Goal: Use online tool/utility: Utilize a website feature to perform a specific function

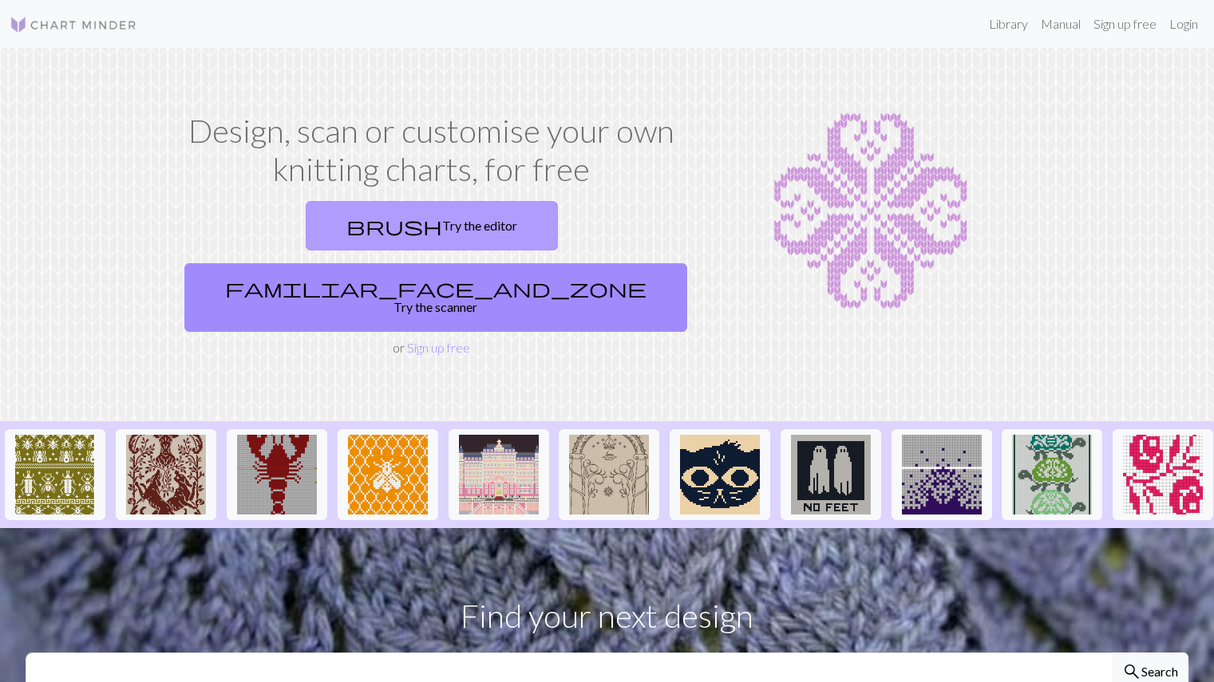
click at [306, 235] on link "brush Try the editor" at bounding box center [432, 225] width 252 height 49
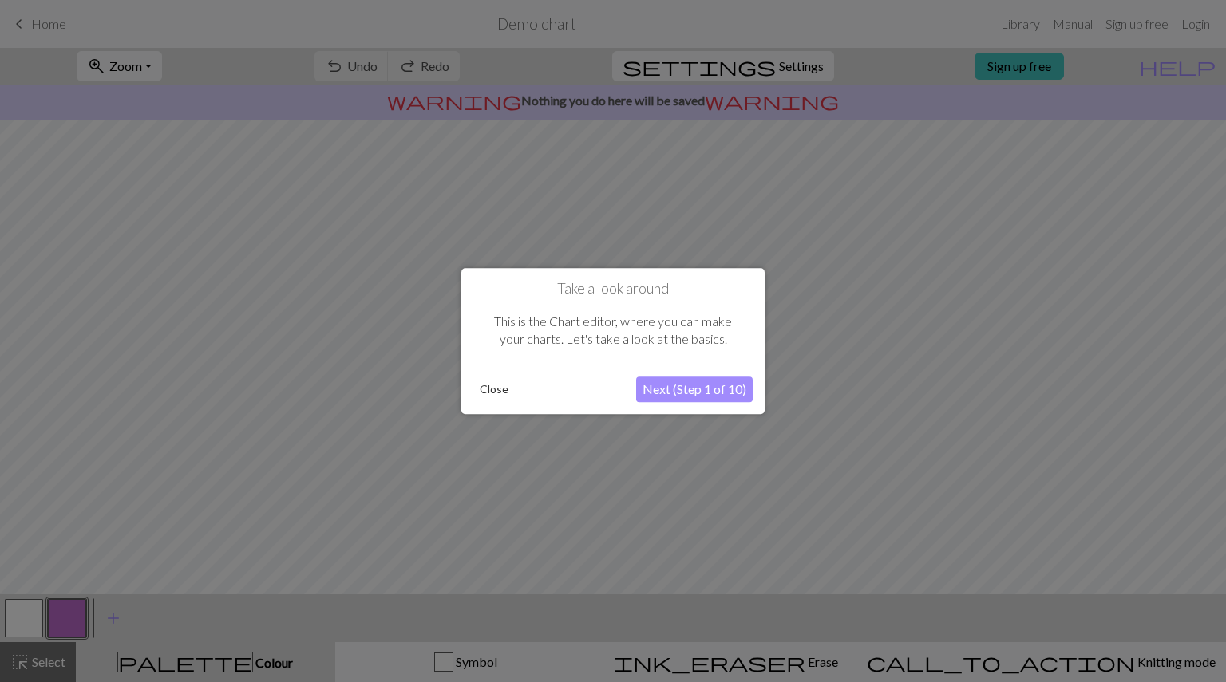
click at [670, 395] on button "Next (Step 1 of 10)" at bounding box center [694, 390] width 117 height 26
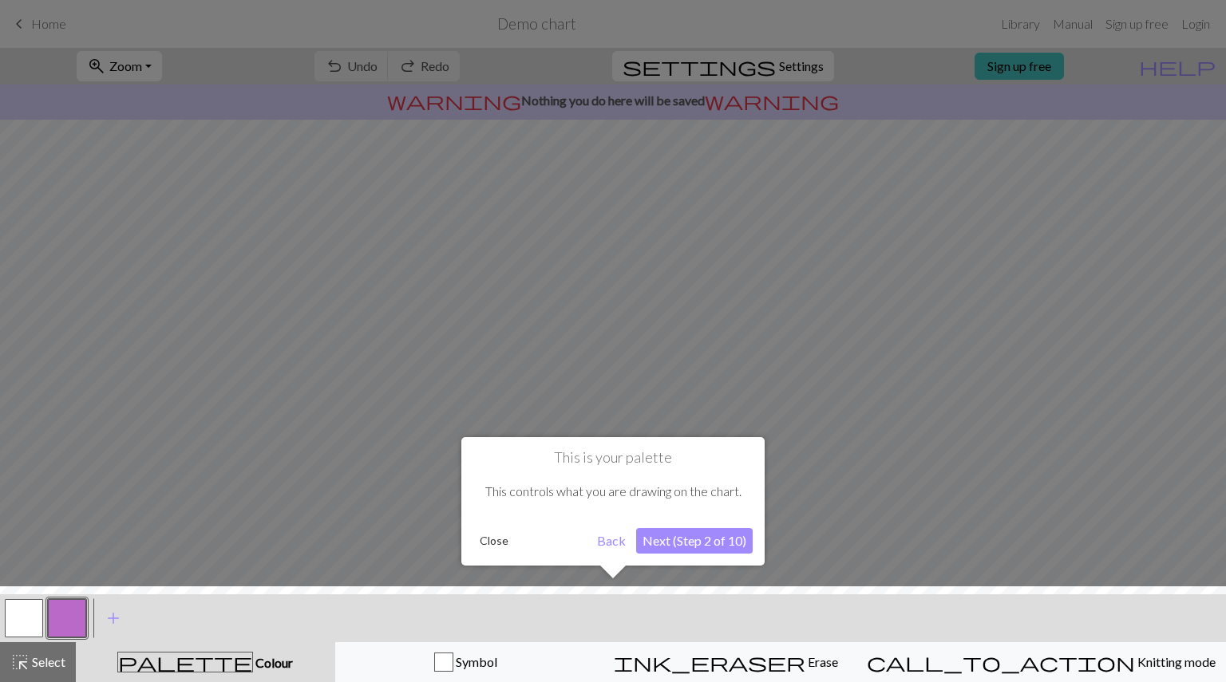
click at [673, 542] on button "Next (Step 2 of 10)" at bounding box center [694, 541] width 117 height 26
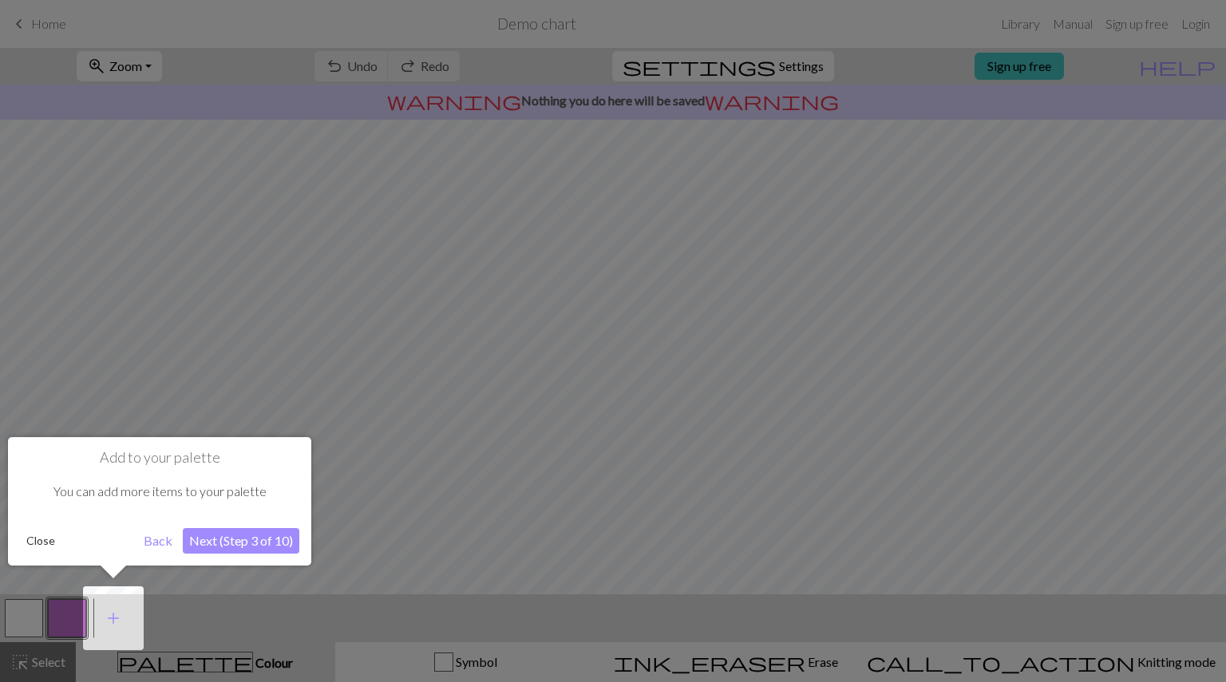
click at [259, 548] on button "Next (Step 3 of 10)" at bounding box center [241, 541] width 117 height 26
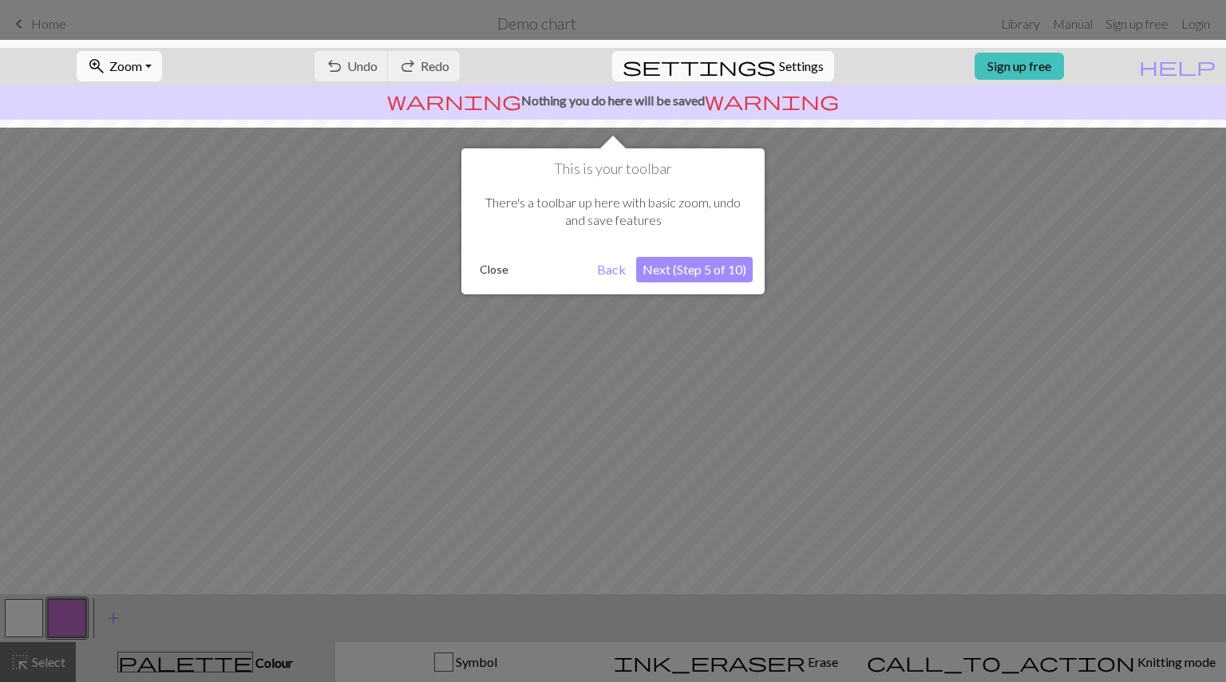
click at [729, 259] on button "Next (Step 5 of 10)" at bounding box center [694, 270] width 117 height 26
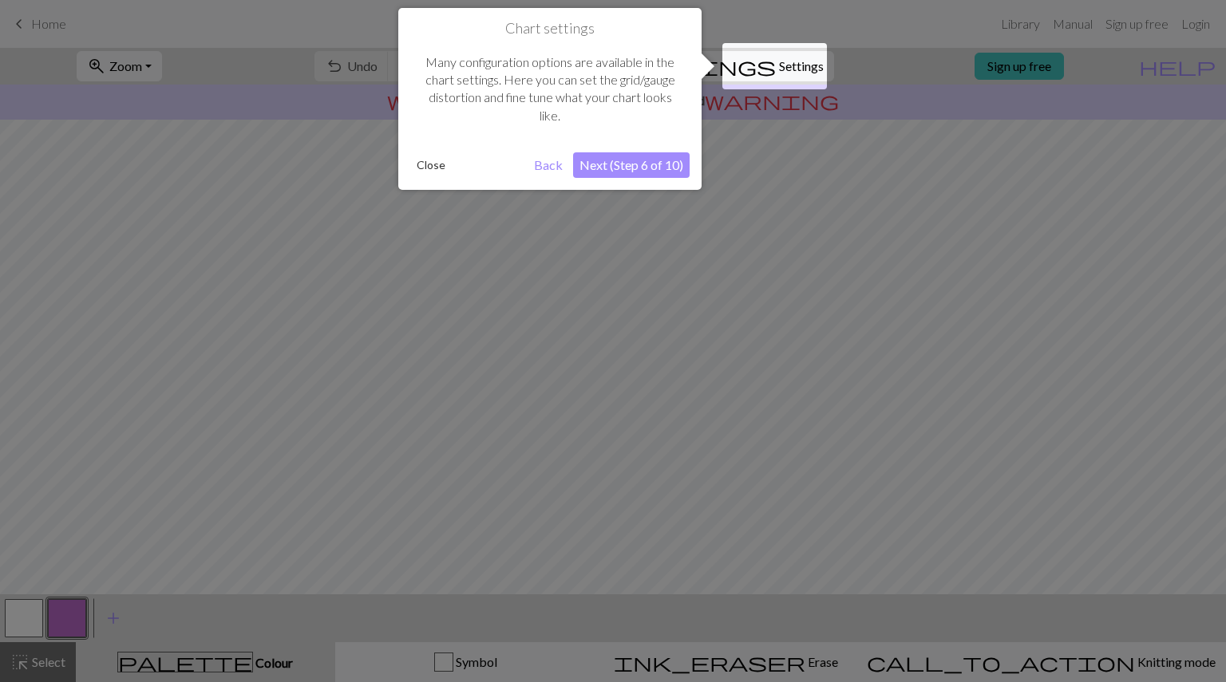
click at [630, 169] on button "Next (Step 6 of 10)" at bounding box center [631, 165] width 117 height 26
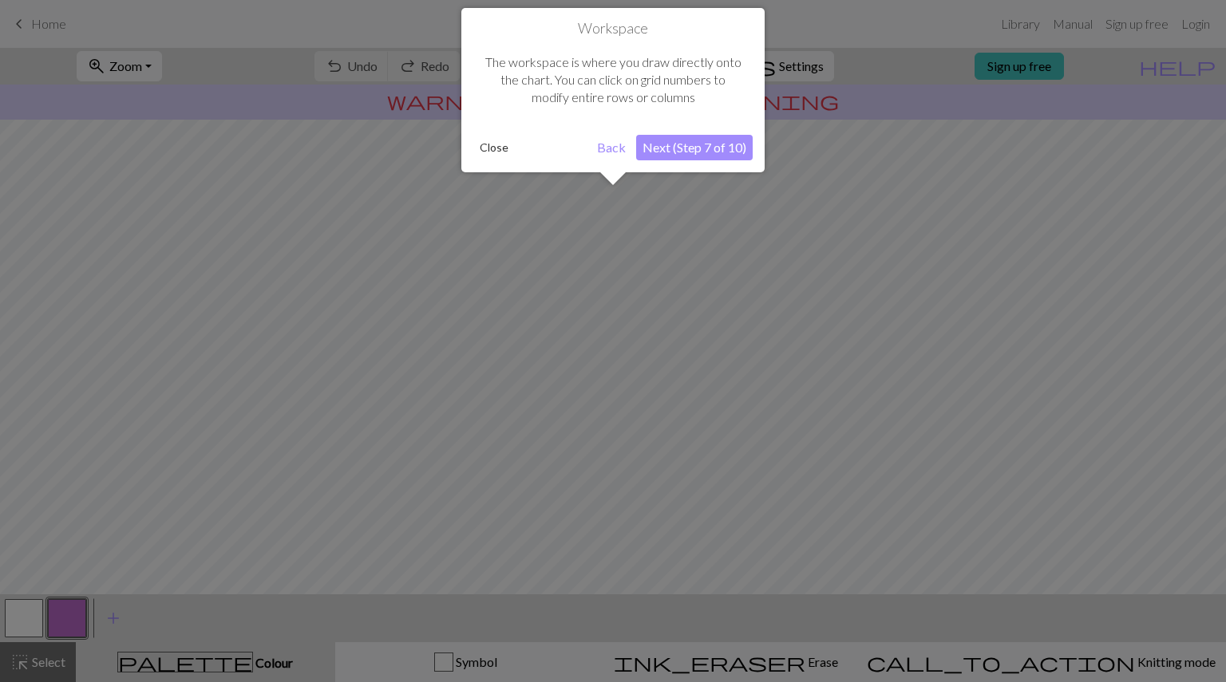
scroll to position [96, 0]
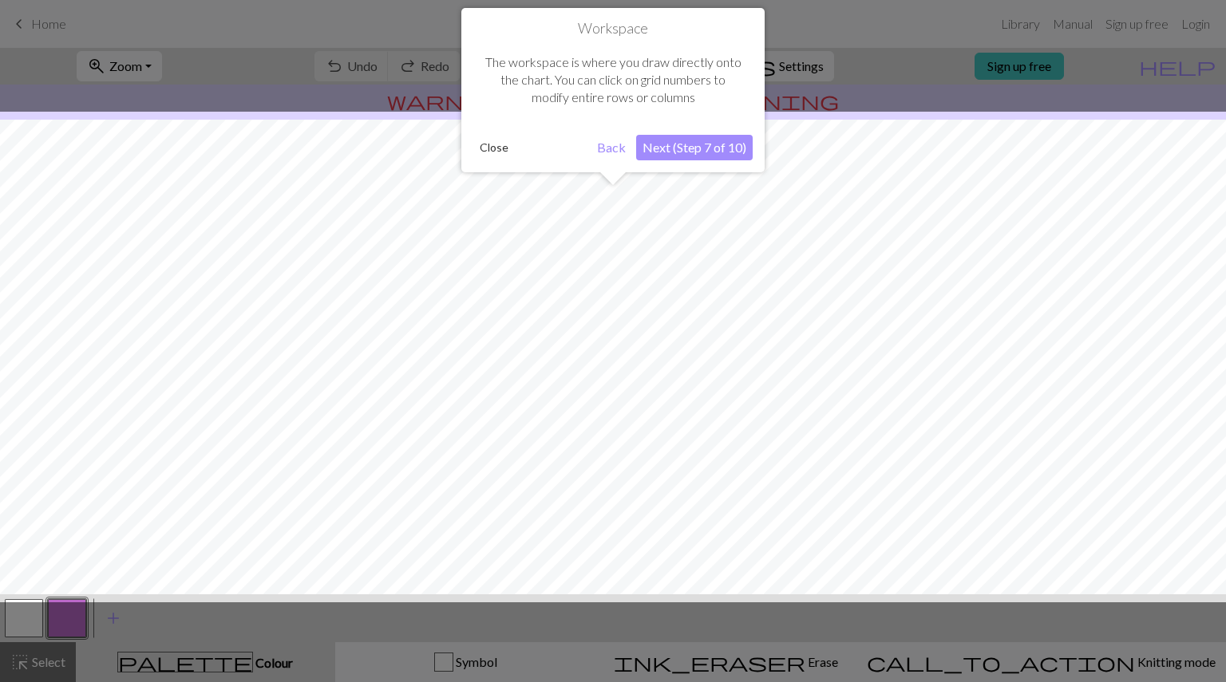
click at [703, 148] on button "Next (Step 7 of 10)" at bounding box center [694, 148] width 117 height 26
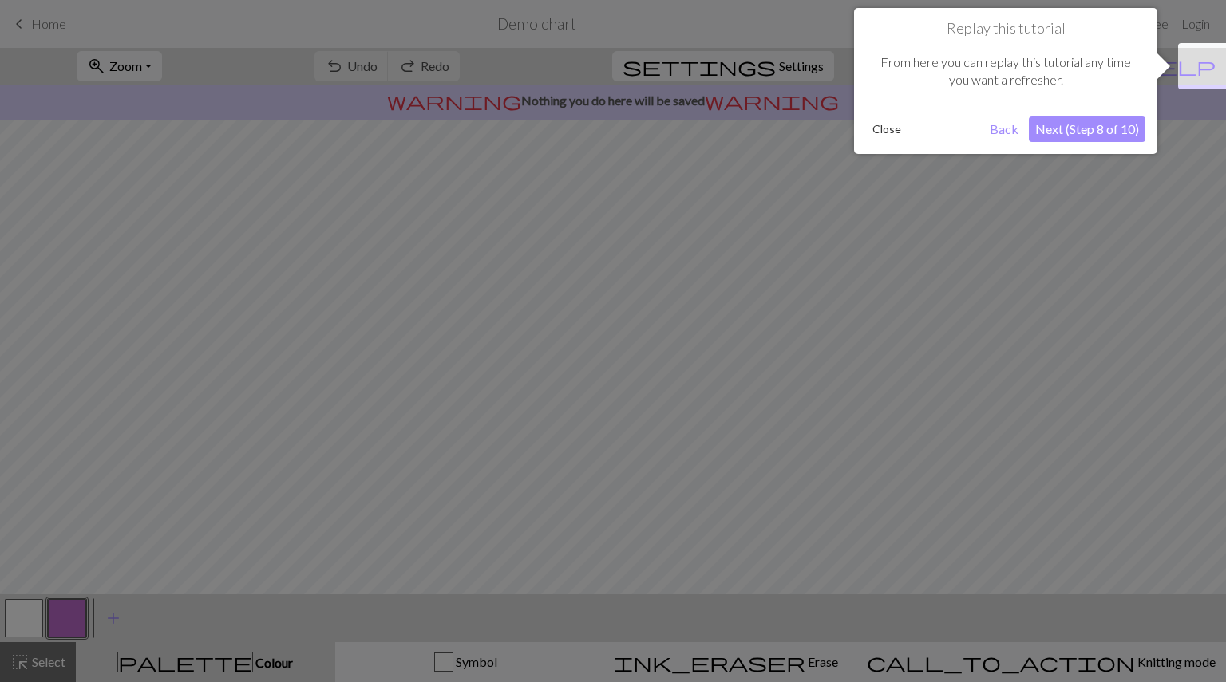
click at [1076, 133] on button "Next (Step 8 of 10)" at bounding box center [1087, 130] width 117 height 26
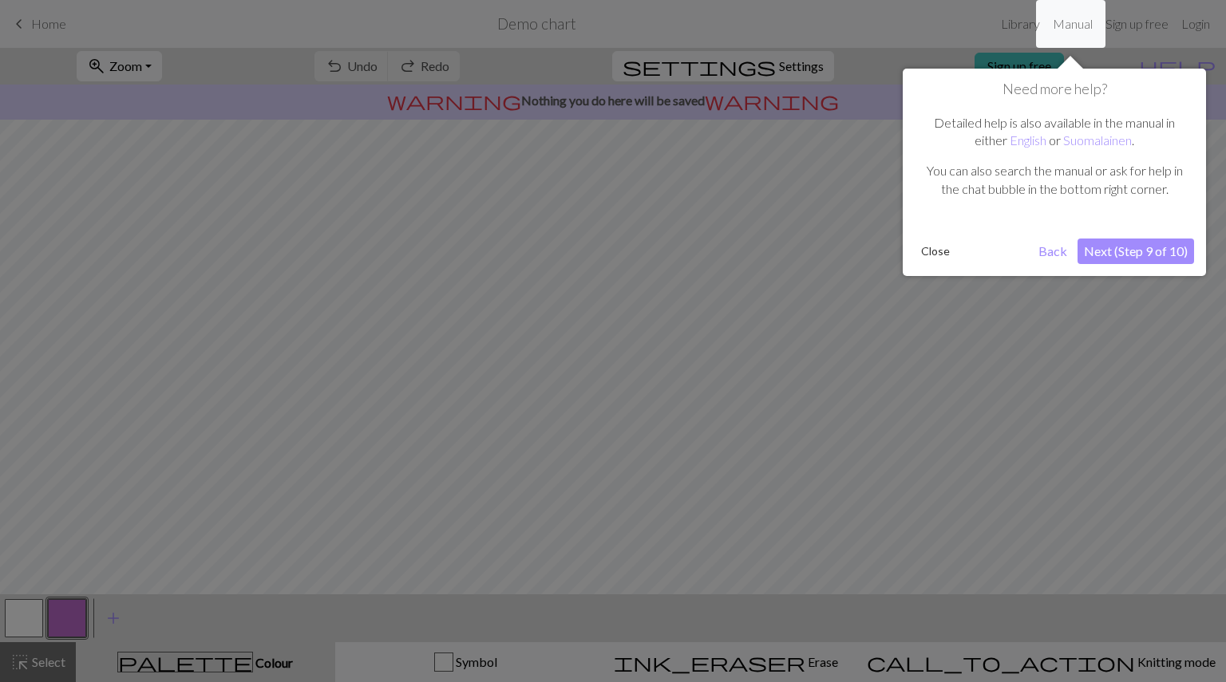
click at [1115, 252] on button "Next (Step 9 of 10)" at bounding box center [1135, 252] width 117 height 26
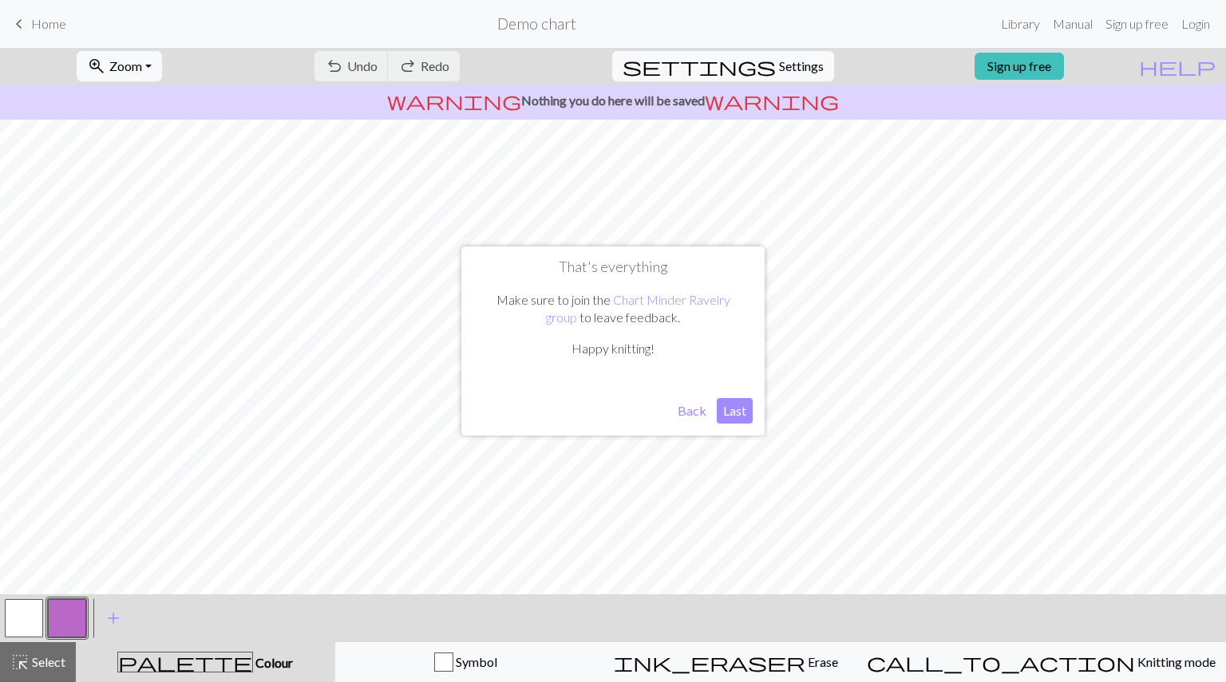
click at [738, 405] on button "Last" at bounding box center [735, 411] width 36 height 26
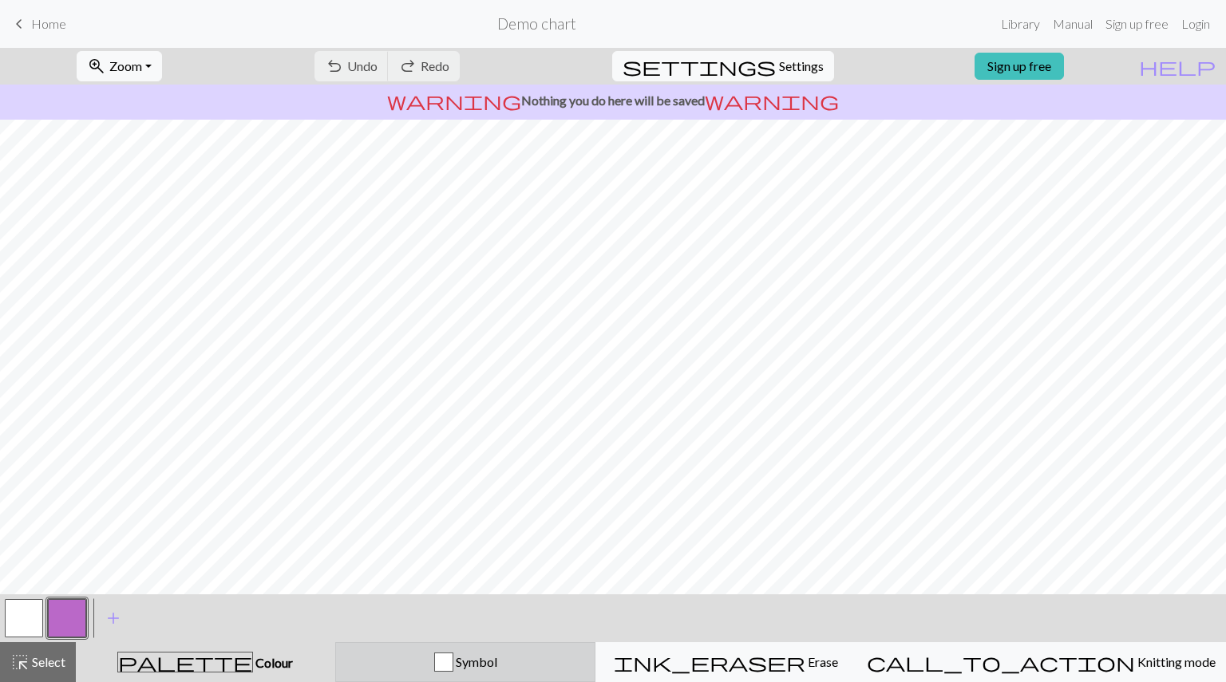
click at [494, 669] on span "Symbol" at bounding box center [475, 661] width 44 height 15
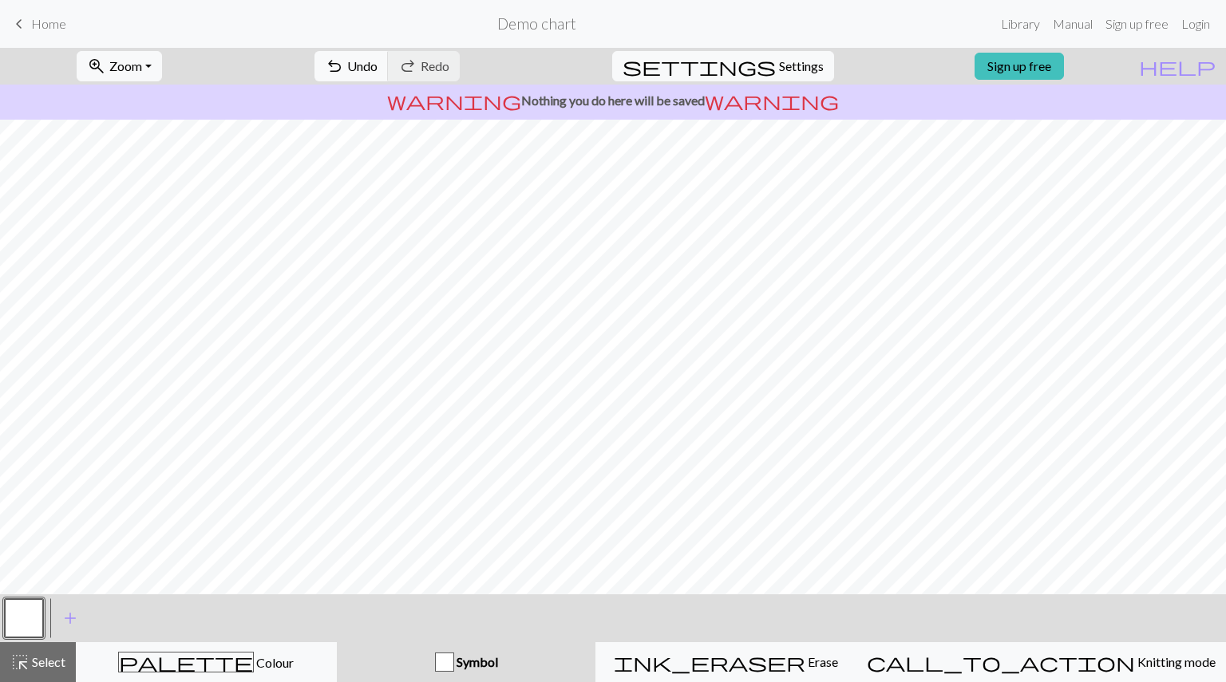
click at [454, 659] on div "button" at bounding box center [444, 662] width 19 height 19
click at [576, 664] on div "Symbol" at bounding box center [466, 662] width 240 height 19
click at [764, 654] on div "ink_eraser Erase Erase" at bounding box center [726, 662] width 240 height 19
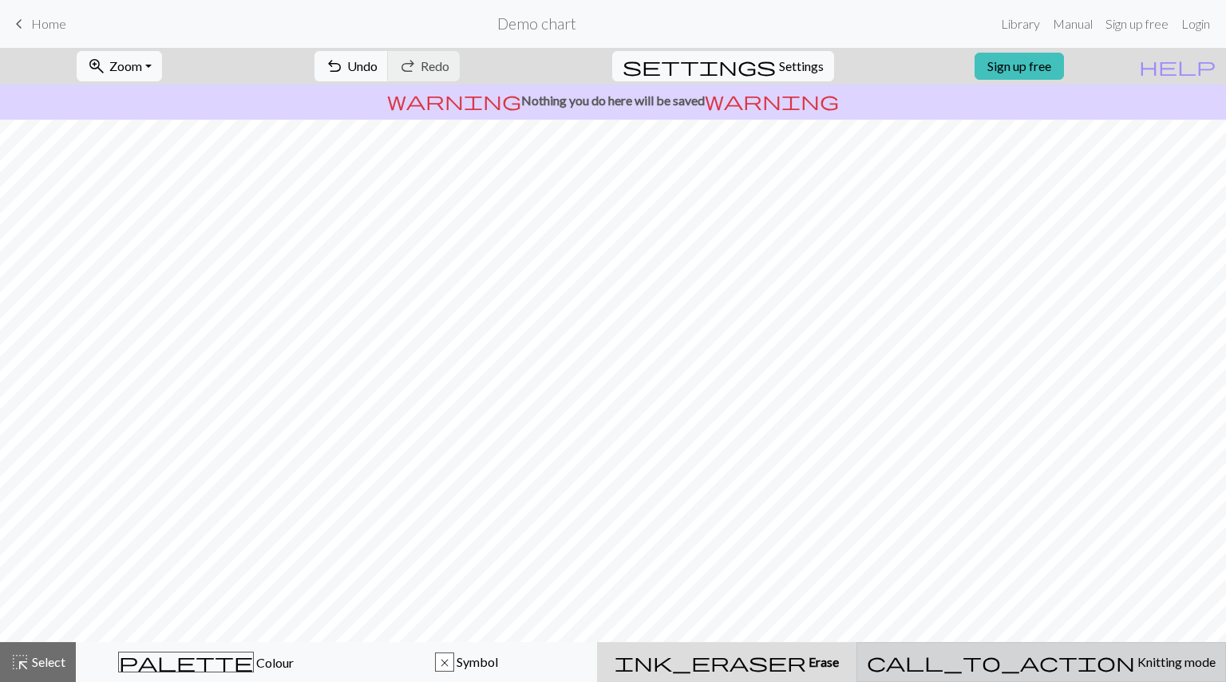
click at [1053, 676] on button "call_to_action Knitting mode Knitting mode" at bounding box center [1040, 662] width 369 height 40
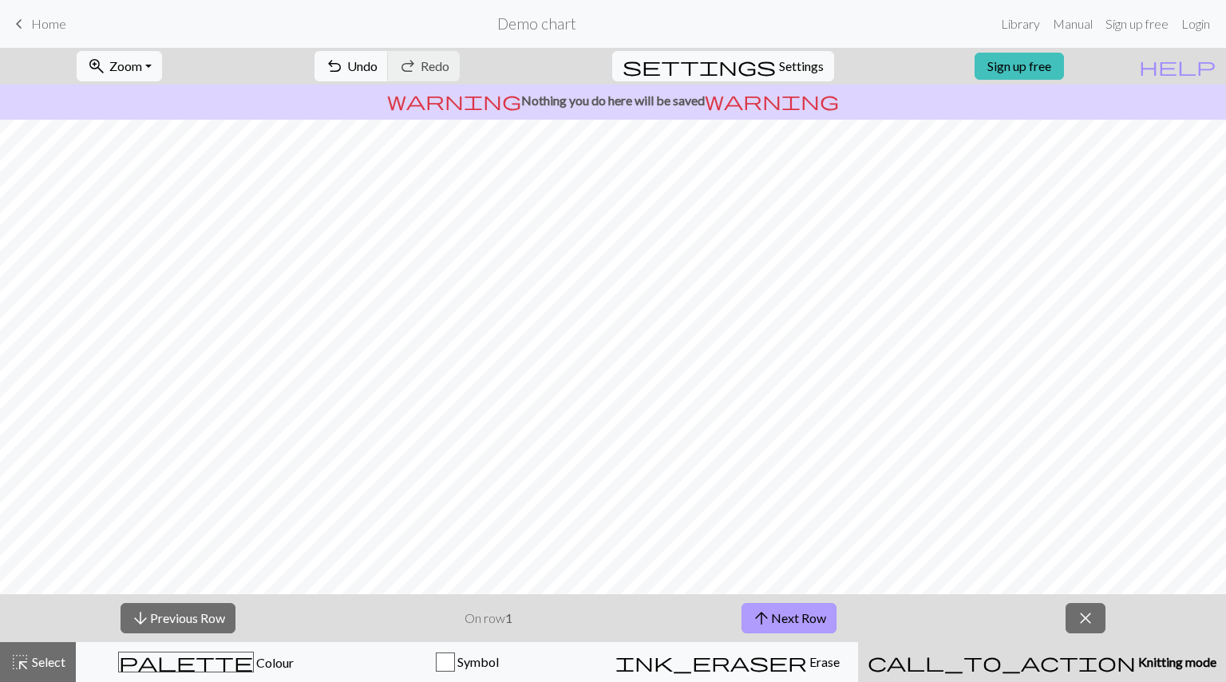
click at [781, 623] on button "arrow_upward Next Row" at bounding box center [788, 618] width 95 height 30
click at [167, 624] on button "arrow_downward Previous Row" at bounding box center [178, 618] width 115 height 30
click at [796, 609] on button "arrow_upward Next Row" at bounding box center [788, 618] width 95 height 30
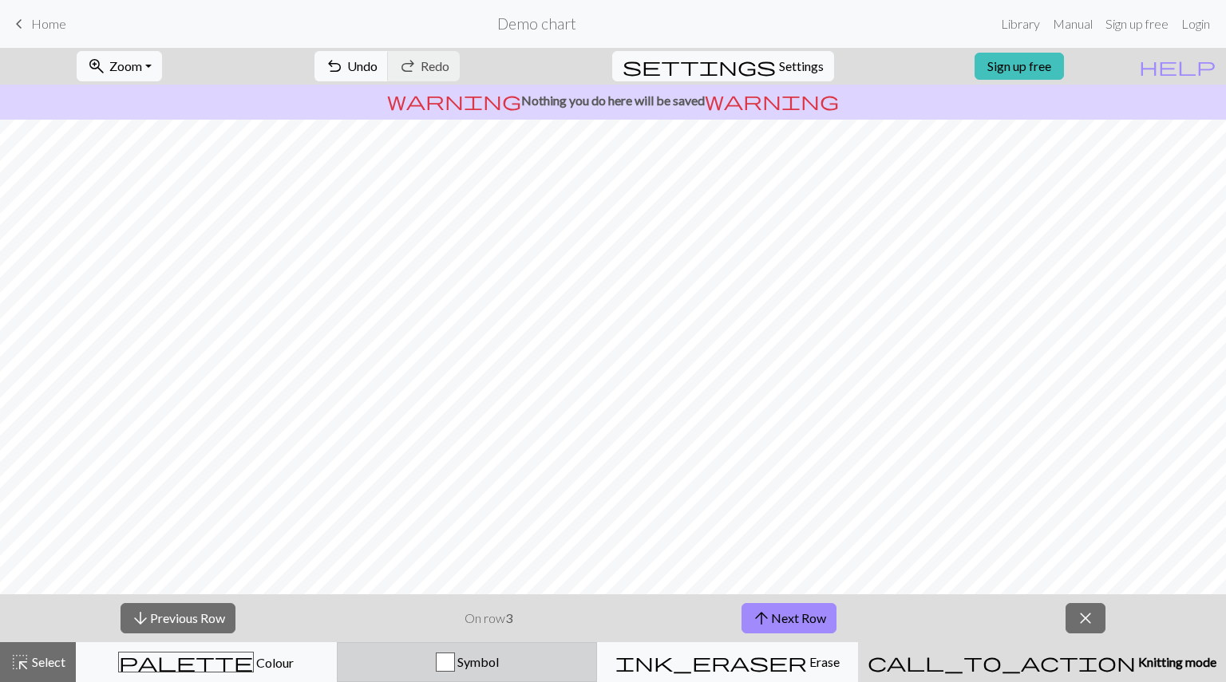
click at [455, 666] on div "button" at bounding box center [445, 662] width 19 height 19
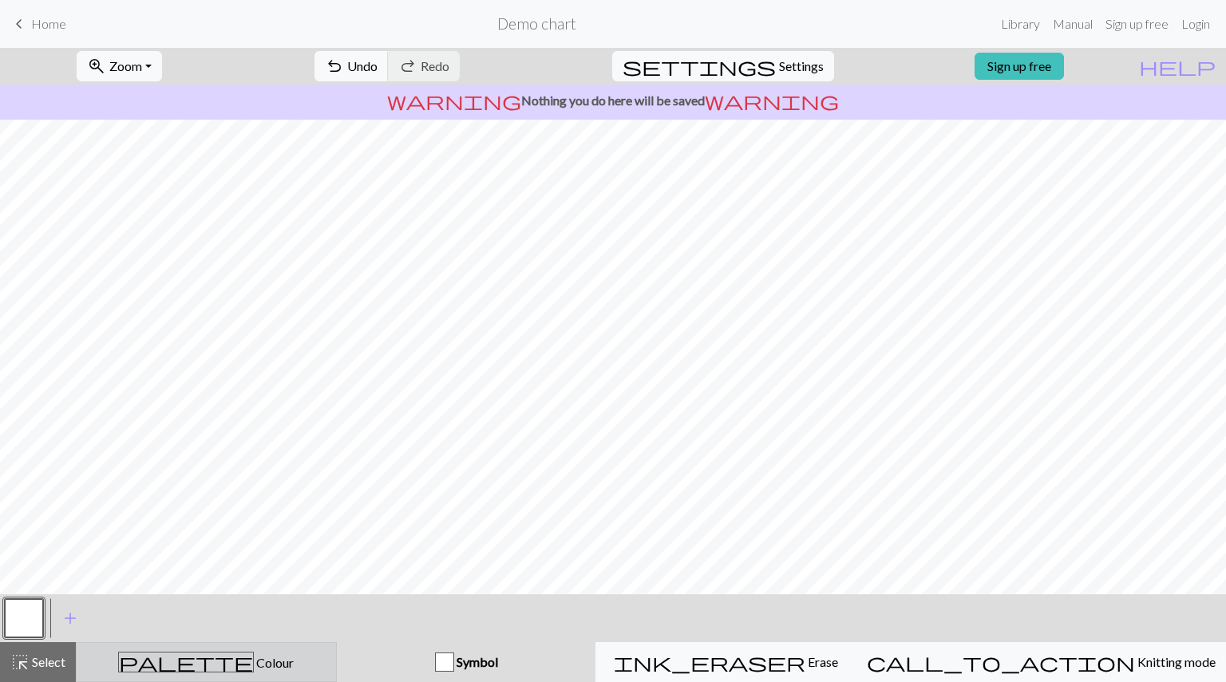
click at [321, 647] on button "palette Colour Colour" at bounding box center [206, 662] width 261 height 40
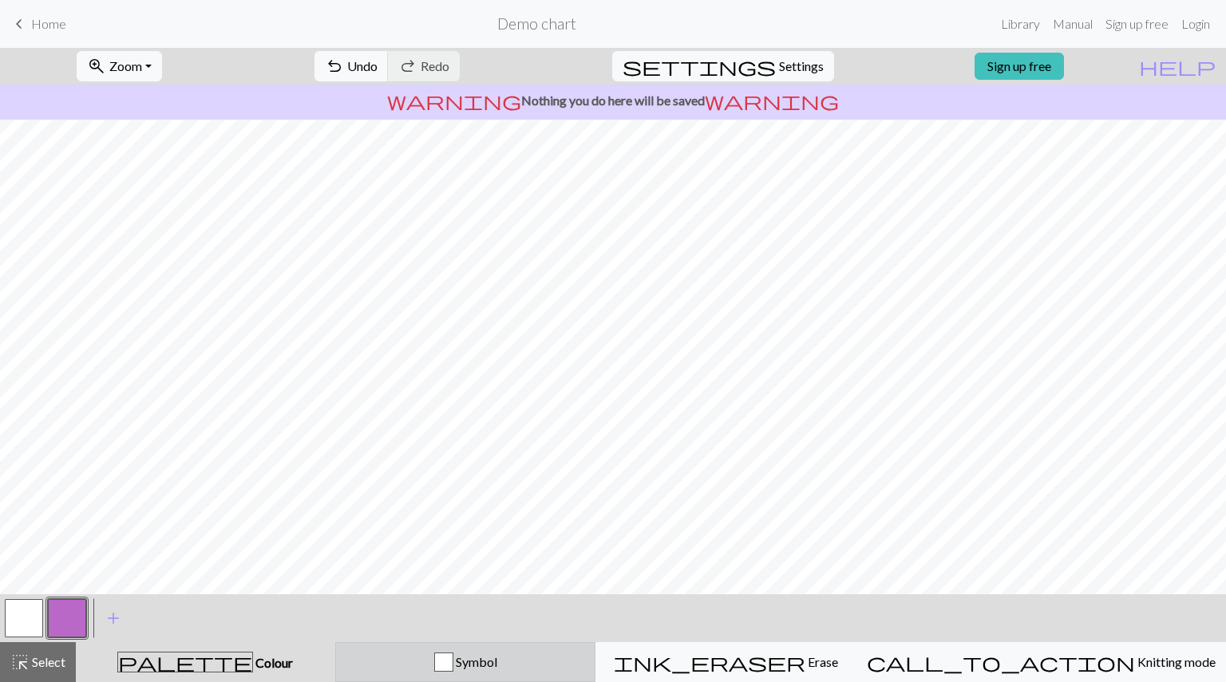
click at [446, 656] on div "Symbol" at bounding box center [466, 662] width 240 height 19
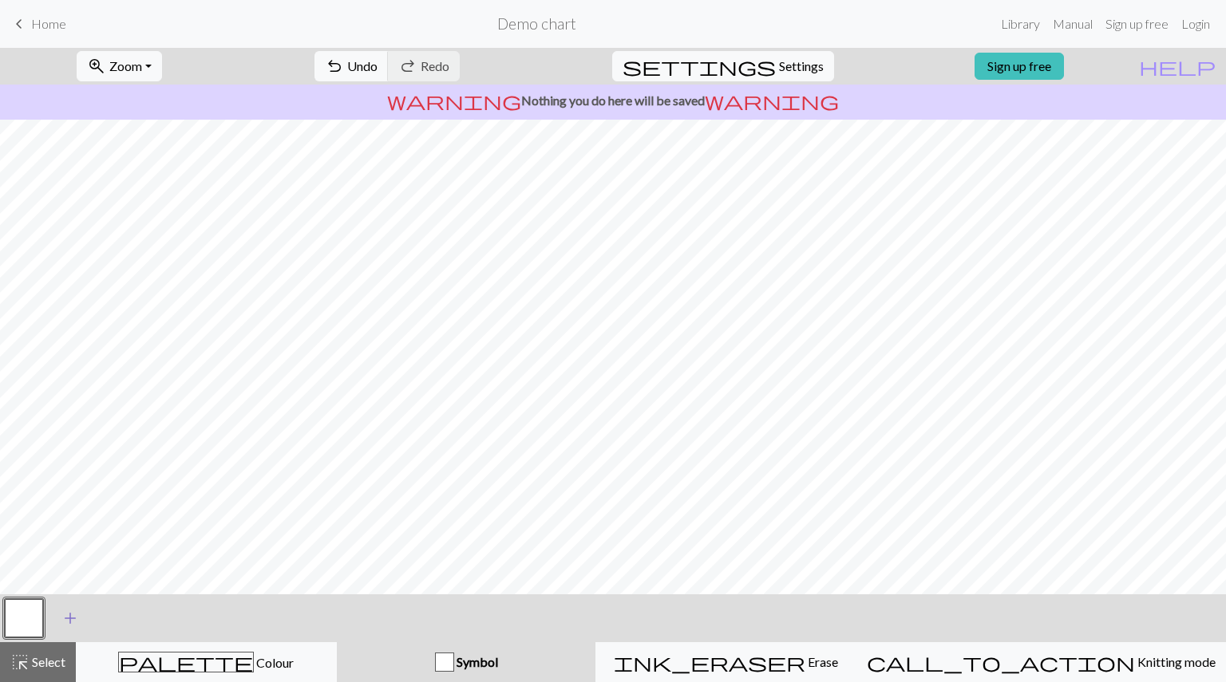
click at [72, 616] on span "add" at bounding box center [70, 618] width 19 height 22
click at [61, 617] on button "button" at bounding box center [67, 618] width 38 height 38
click at [36, 658] on span "Select" at bounding box center [48, 661] width 36 height 15
click at [33, 628] on button "button" at bounding box center [24, 618] width 38 height 38
click at [67, 616] on button "button" at bounding box center [67, 618] width 38 height 38
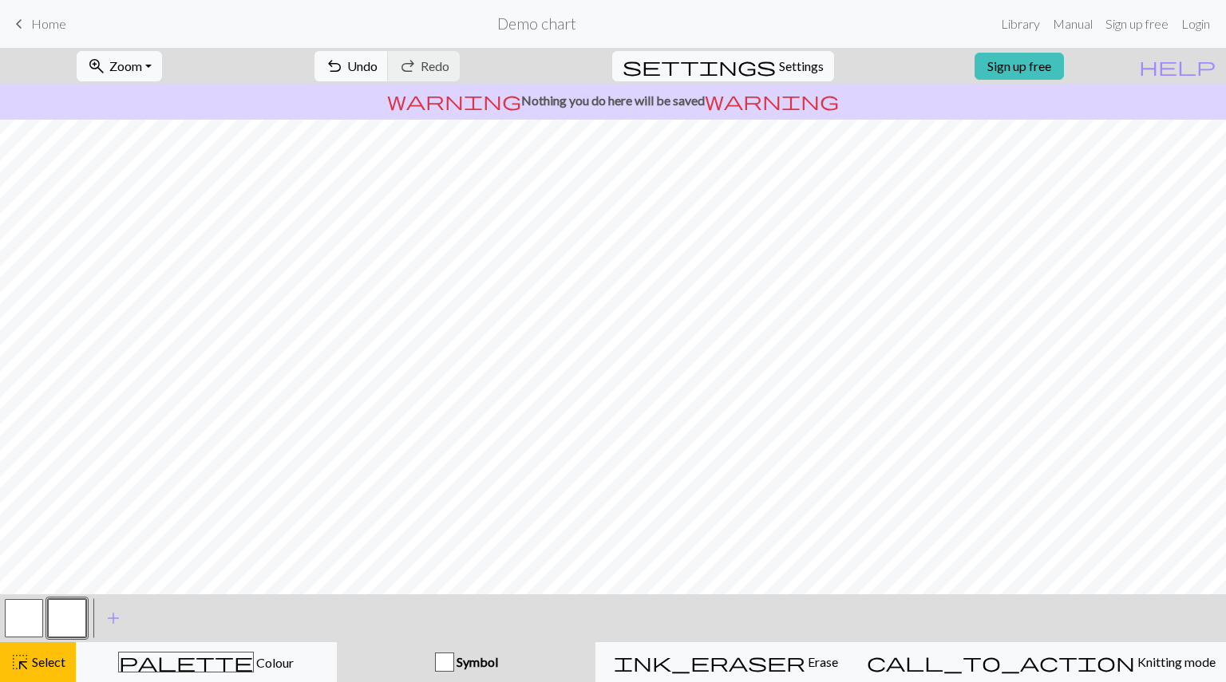
click at [67, 616] on button "button" at bounding box center [67, 618] width 38 height 38
click at [67, 616] on div "Edit symbol Name d f g h j k p s t F H J O P T / | 0 1 2 3 4 5 6 7 8 9 e m n G …" at bounding box center [613, 341] width 1226 height 682
click at [67, 616] on button "button" at bounding box center [67, 618] width 38 height 38
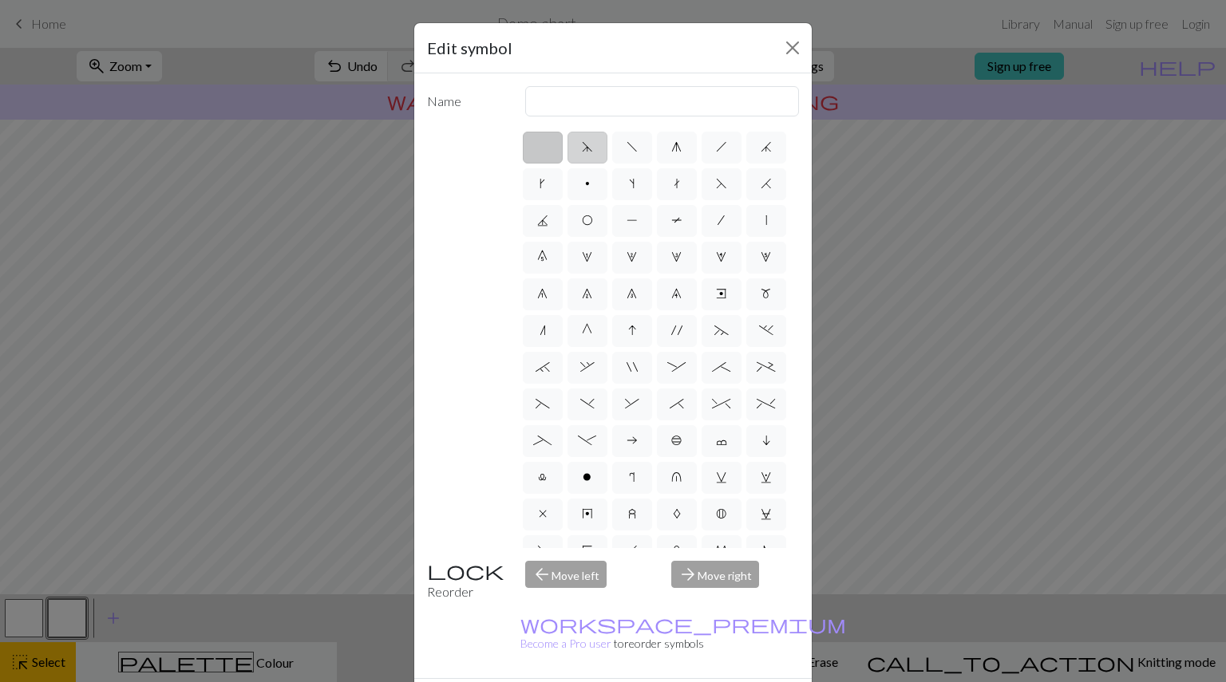
click at [587, 140] on label "d" at bounding box center [587, 148] width 40 height 32
click at [587, 140] on input "d" at bounding box center [587, 142] width 10 height 10
radio input "true"
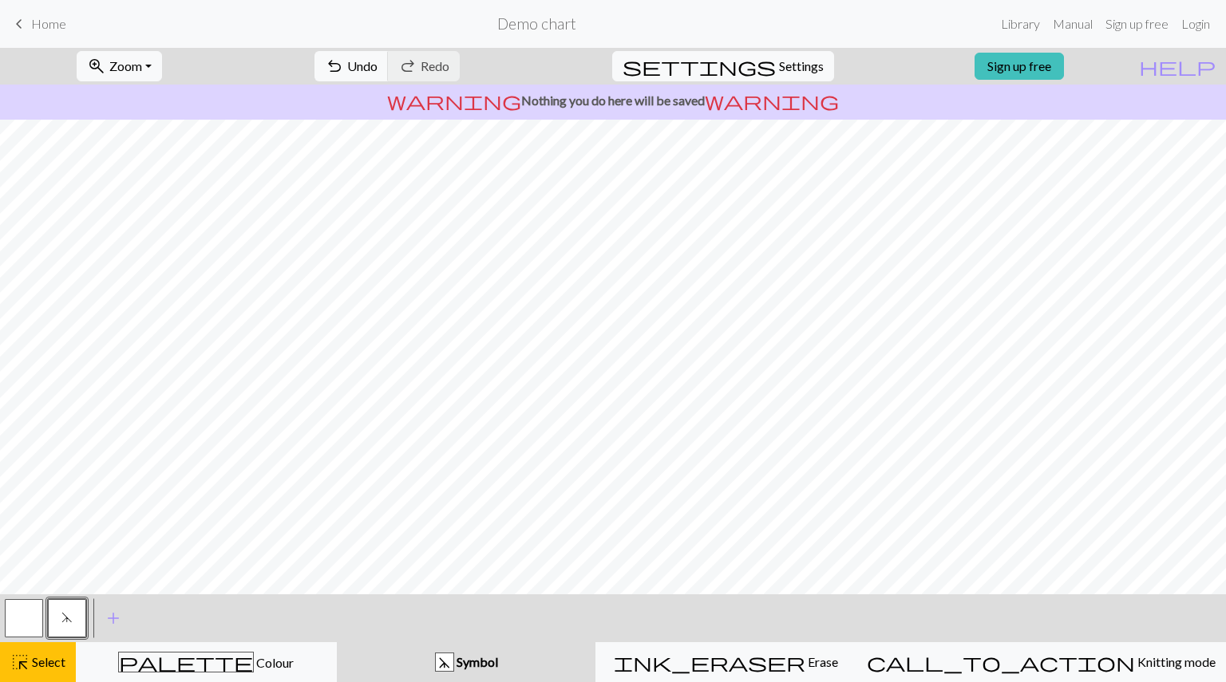
click at [65, 630] on button "d" at bounding box center [67, 618] width 38 height 38
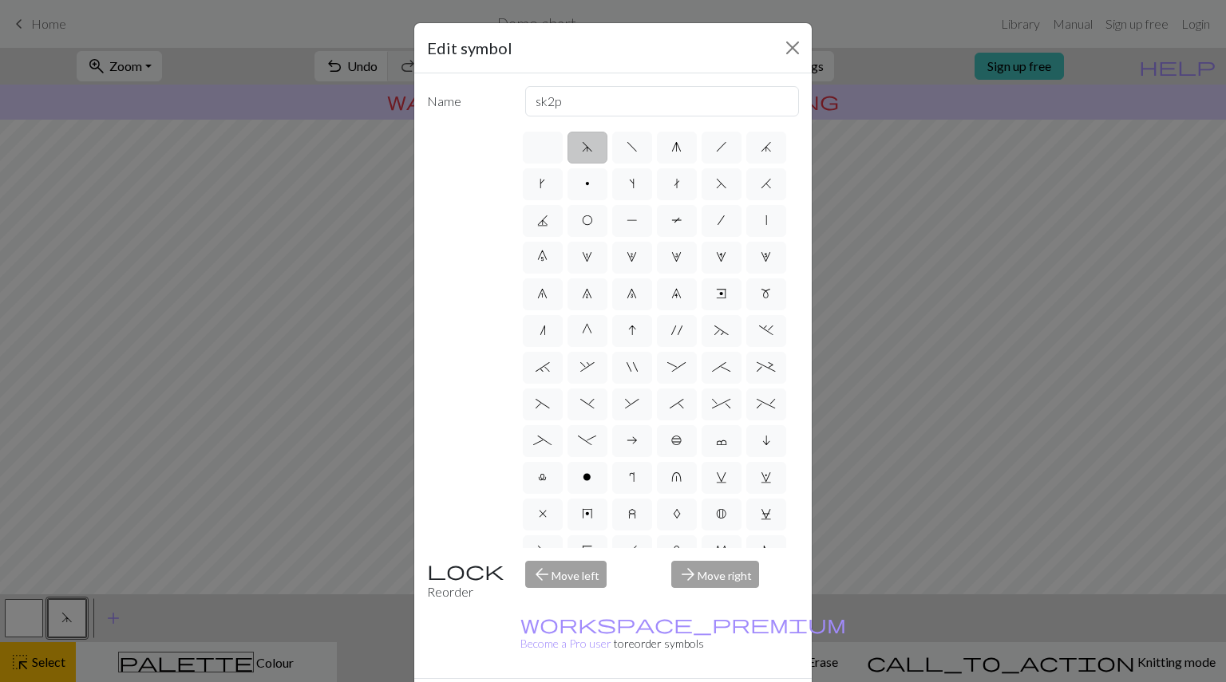
click at [65, 630] on div "Edit symbol Name sk2p d f g h j k p s t F H J O P T / | 0 1 2 3 4 5 6 7 8 9 e m…" at bounding box center [613, 341] width 1226 height 682
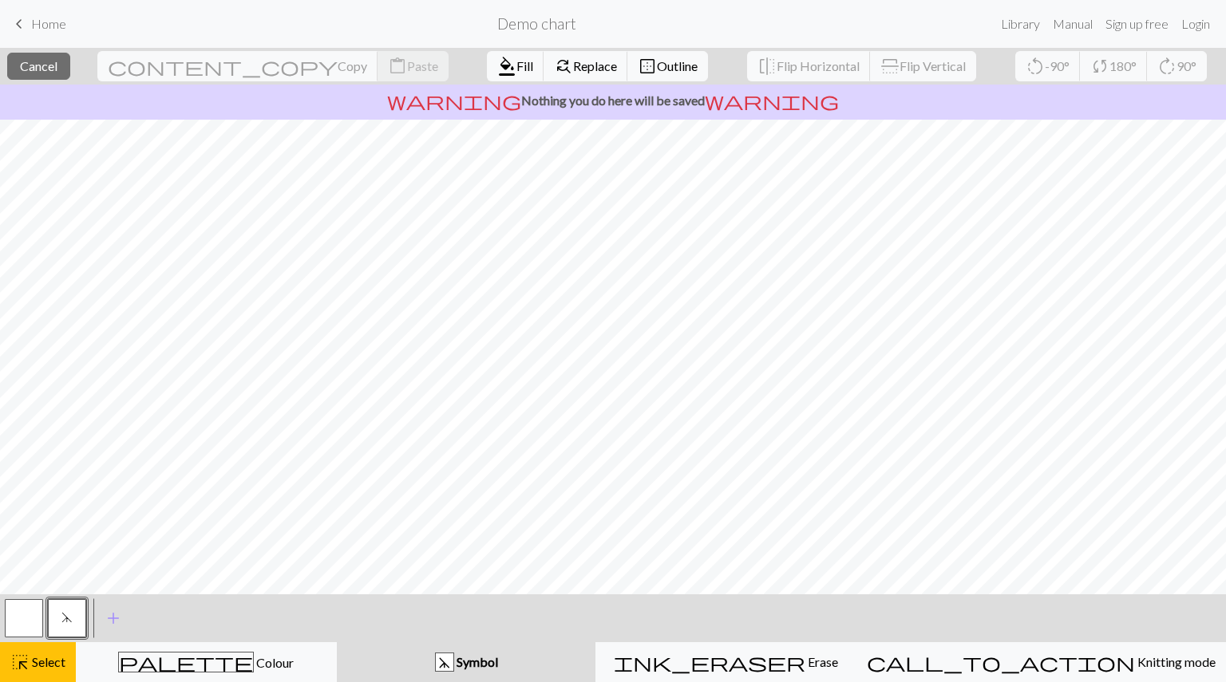
click at [74, 624] on button "d" at bounding box center [67, 618] width 38 height 38
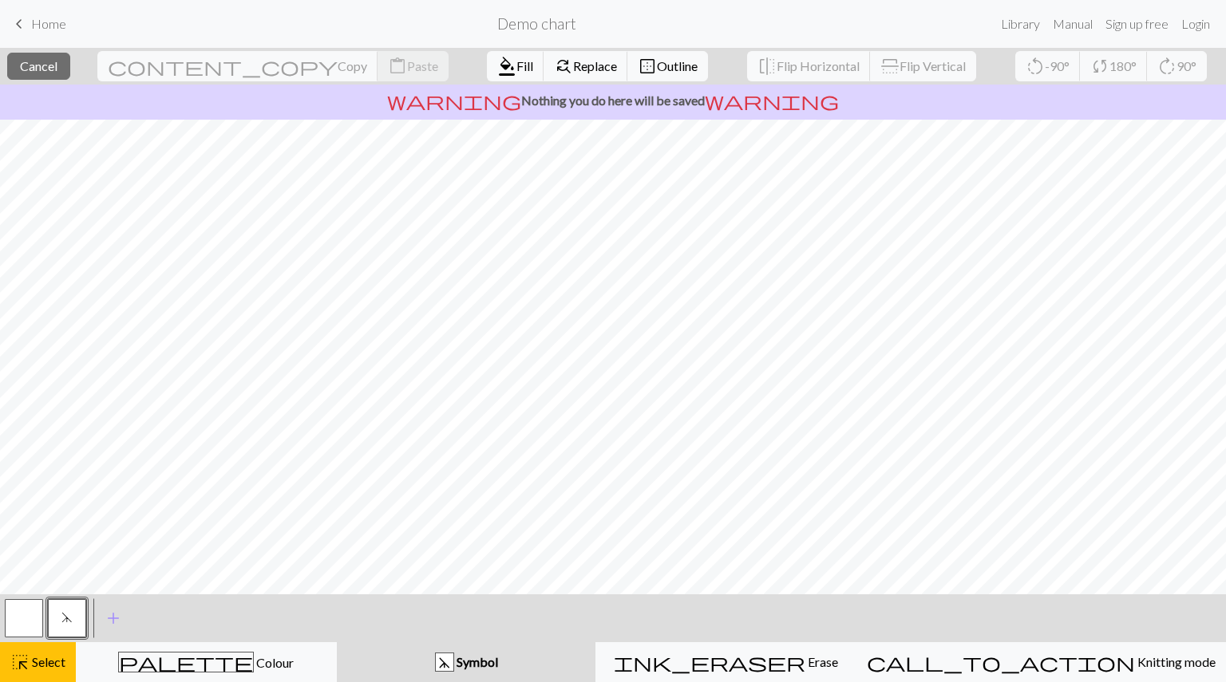
click at [67, 621] on span "d" at bounding box center [66, 617] width 11 height 13
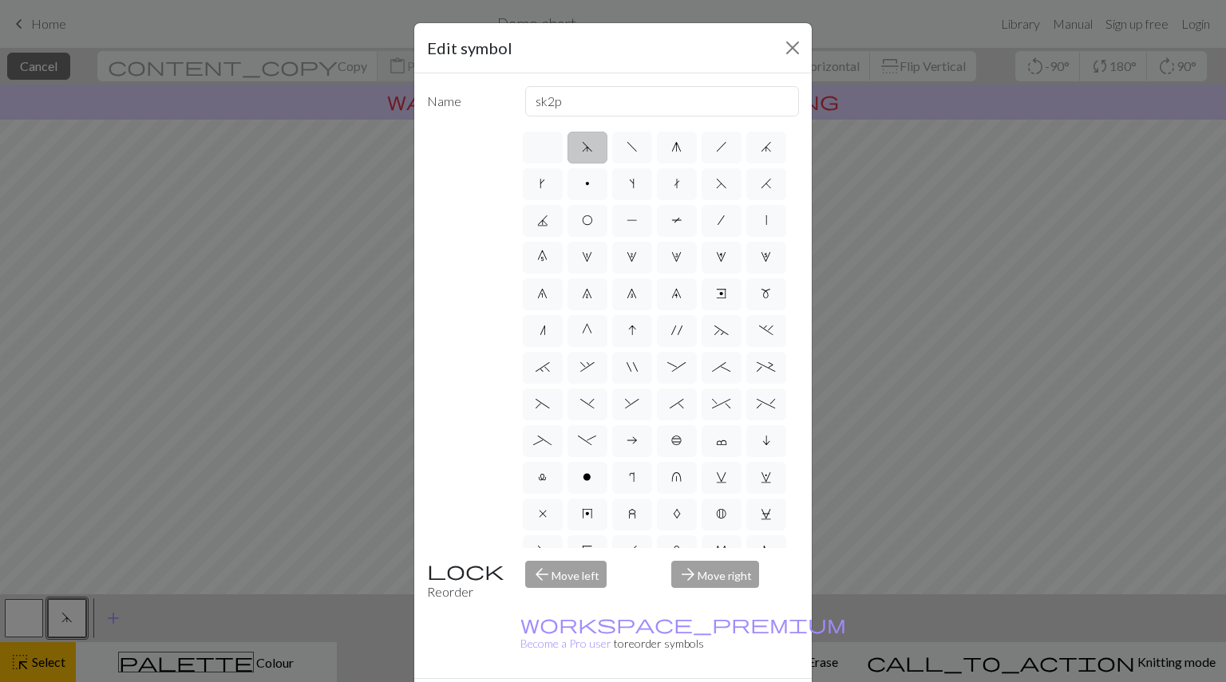
click at [67, 621] on div "Edit symbol Name sk2p d f g h j k p s t F H J O P T / | 0 1 2 3 4 5 6 7 8 9 e m…" at bounding box center [613, 341] width 1226 height 682
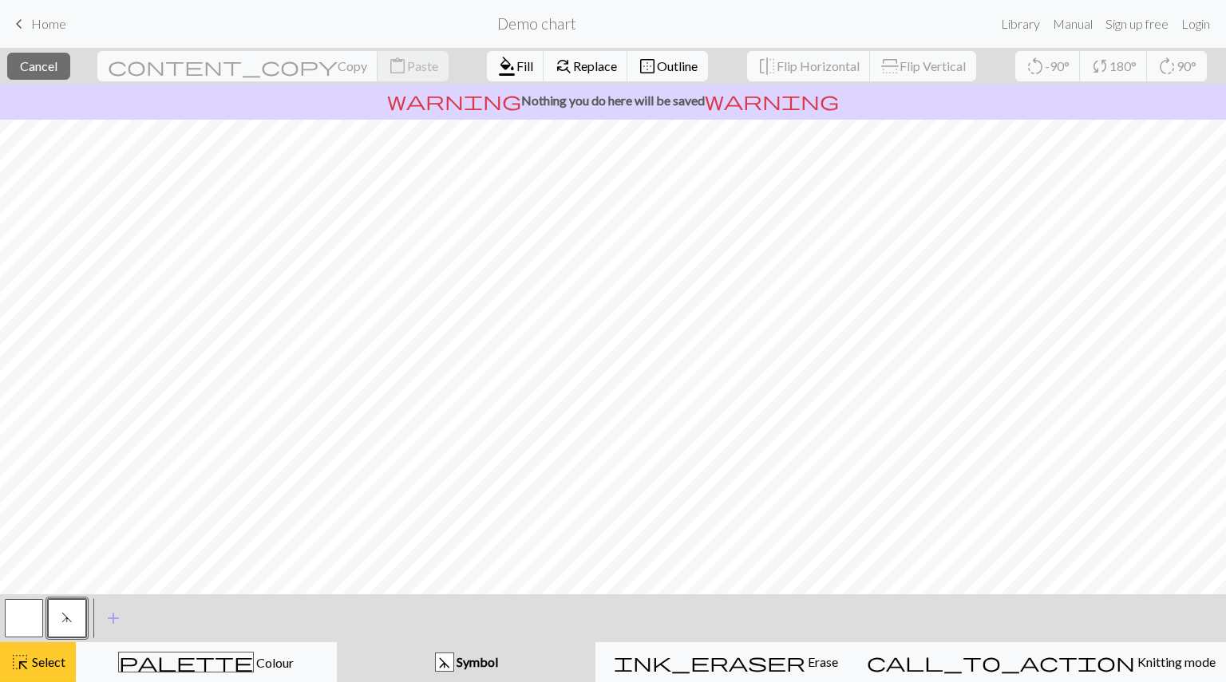
click at [45, 662] on span "Select" at bounding box center [48, 661] width 36 height 15
